Goal: Task Accomplishment & Management: Complete application form

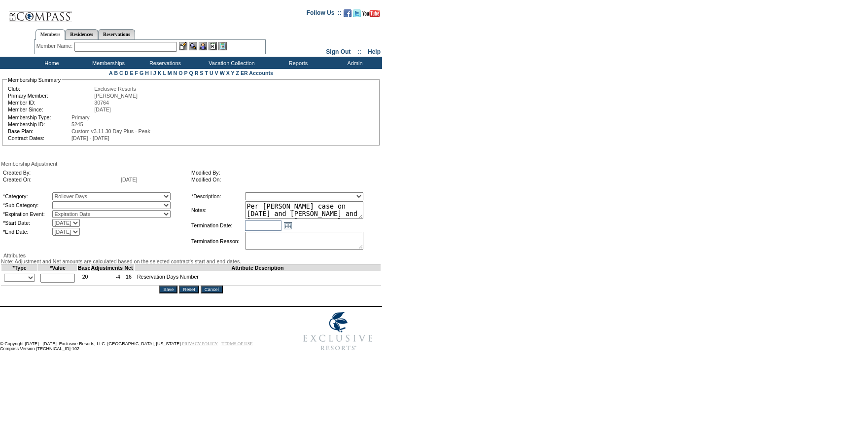
select select "782"
click at [72, 203] on select "Rollover Days" at bounding box center [111, 205] width 118 height 8
click at [302, 195] on select "Membership/Transfer Fee Adjustment Membership Fee Adjustment Add-On Fee Adjustm…" at bounding box center [304, 196] width 118 height 8
select select "275"
click at [263, 194] on select "Membership/Transfer Fee Adjustment Membership Fee Adjustment Add-On Fee Adjustm…" at bounding box center [304, 196] width 118 height 8
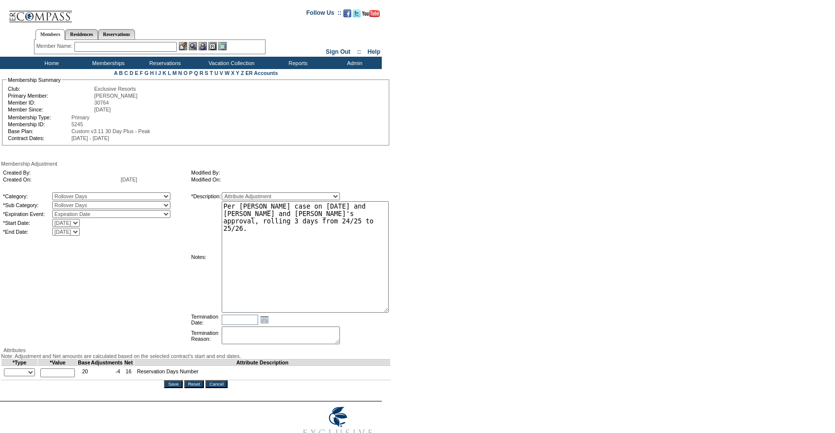
drag, startPoint x: 377, startPoint y: 220, endPoint x: 429, endPoint y: 317, distance: 110.0
click at [429, 316] on form "Follow Us ::" at bounding box center [416, 226] width 832 height 448
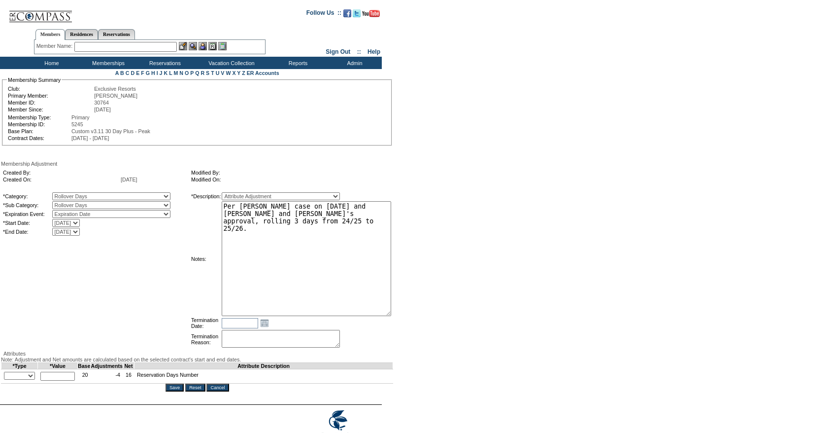
click at [364, 272] on textarea "Per Alex Dobbins case on 7/15/25 and Pete and Natalie's approval, rolling 3 day…" at bounding box center [307, 258] width 170 height 115
click at [279, 211] on textarea "Per Alex Dobbins case on 7/15/25 and Pete and Natalie's approval, rolling 3 day…" at bounding box center [307, 258] width 170 height 115
click at [357, 210] on textarea "Per Alex Dobbins case on 7/15/25 and Pete and Natalie's approval, rolling 3 day…" at bounding box center [307, 258] width 170 height 115
type textarea "Per Jodie Thompsons case on 7/24/25 and Pete and Natalie's approval, rolling 1 …"
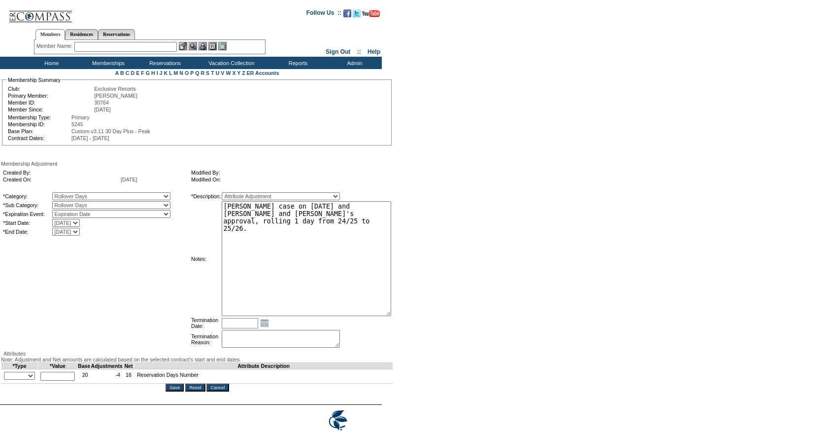
click at [479, 203] on form "Follow Us ::" at bounding box center [416, 227] width 832 height 451
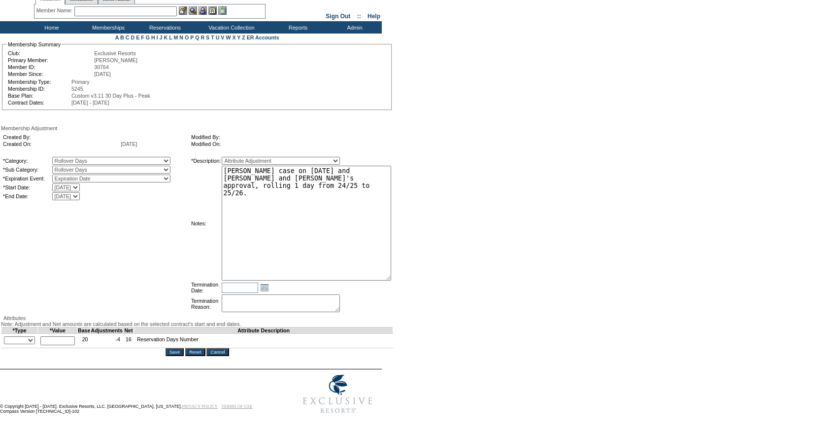
scroll to position [75, 0]
click at [35, 336] on select "+ - Override" at bounding box center [19, 340] width 31 height 8
click at [6, 336] on select "+ - Override" at bounding box center [19, 340] width 31 height 8
click at [21, 336] on select "+ - Override" at bounding box center [19, 340] width 31 height 8
select select "2"
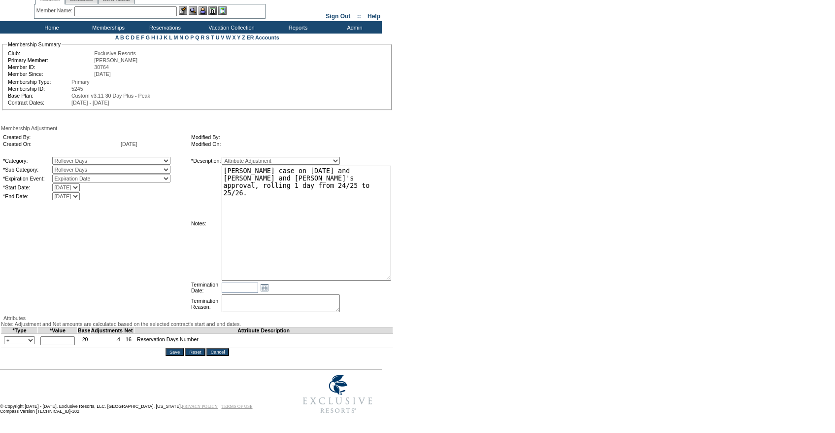
click at [6, 336] on select "+ - Override" at bounding box center [19, 340] width 31 height 8
click at [58, 336] on input "text" at bounding box center [57, 340] width 34 height 9
type input "1"
click at [180, 256] on td "*Category: A La Carte Days Contract Election Days Converted Days Coronavirus Ot…" at bounding box center [95, 235] width 187 height 158
click at [293, 205] on textarea "Per Alex Dobbins case on 7/15/25 and Pete and Natalie's approval, rolling 3 day…" at bounding box center [307, 223] width 170 height 115
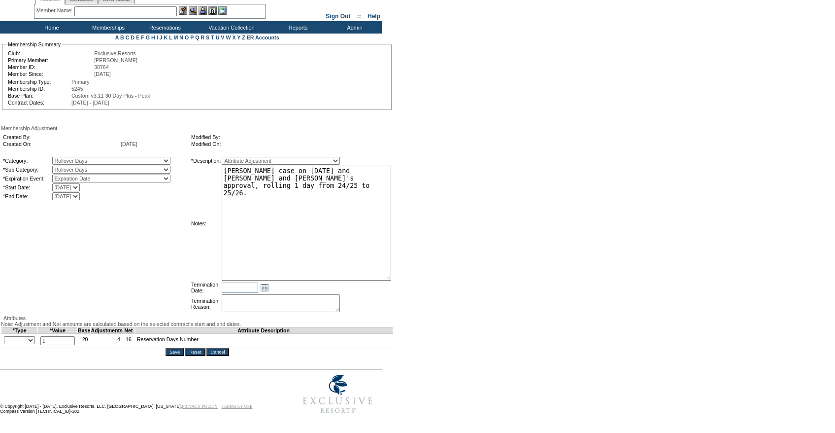
click at [323, 198] on textarea "Per Alex Dobbins case on 7/15/25 and Pete and Natalie's approval, rolling 3 day…" at bounding box center [307, 223] width 170 height 115
click at [482, 167] on form "Follow Us ::" at bounding box center [416, 192] width 832 height 451
click at [391, 167] on textarea "Per Alex Dobbins case on 7/15/25 and Pete and Natalie's approval, rolling 3 day…" at bounding box center [307, 223] width 170 height 115
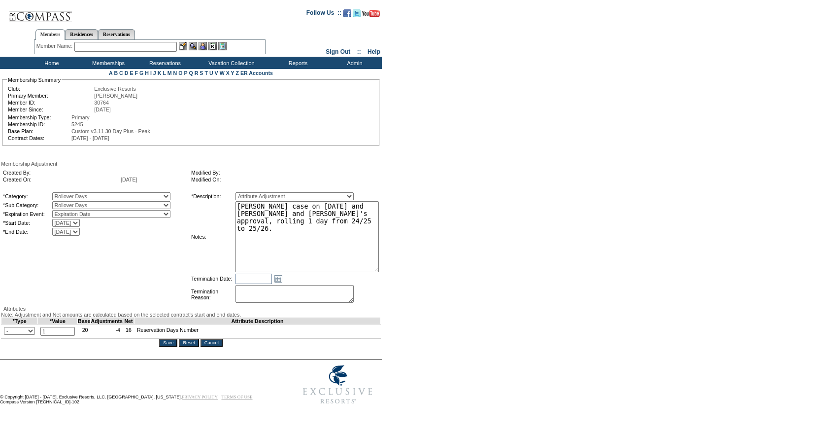
scroll to position [40, 0]
drag, startPoint x: 396, startPoint y: 239, endPoint x: 364, endPoint y: 197, distance: 53.1
click at [364, 201] on textarea "Per Alex Dobbins case on 7/15/25 and Pete and Natalie's approval, rolling 3 day…" at bounding box center [307, 236] width 143 height 71
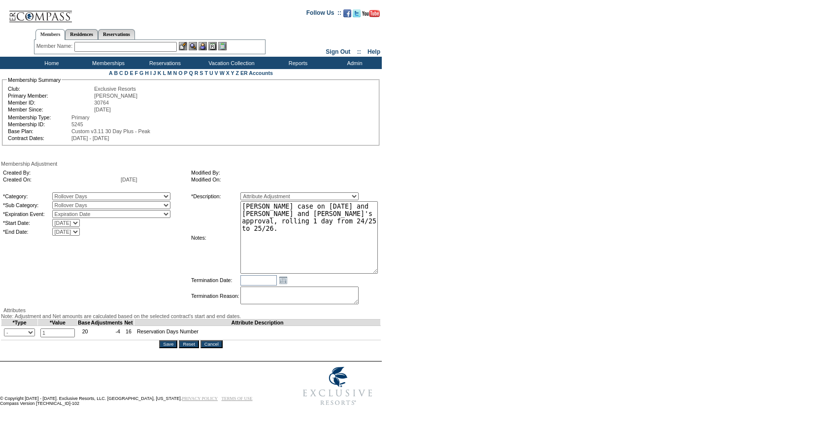
click at [398, 193] on form "Follow Us ::" at bounding box center [416, 206] width 832 height 408
click at [181, 307] on div "Attributes" at bounding box center [191, 310] width 380 height 6
click at [329, 201] on textarea "Per Alex Dobbins case on 7/15/25 and Pete and Natalie's approval, rolling 3 day…" at bounding box center [308, 237] width 137 height 72
click at [168, 343] on input "Save" at bounding box center [168, 344] width 18 height 8
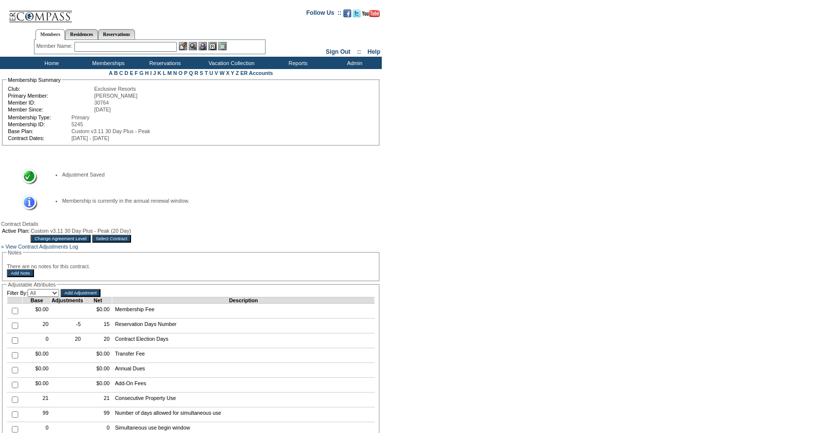
click at [132, 242] on input "Select Contract" at bounding box center [111, 239] width 39 height 8
